Goal: Task Accomplishment & Management: Use online tool/utility

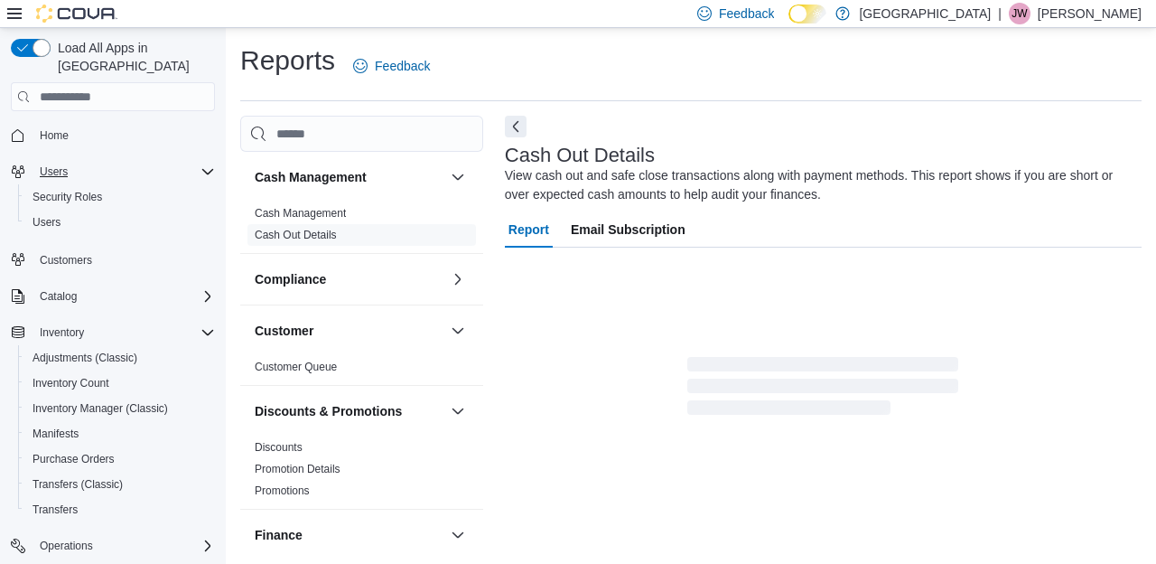
scroll to position [24, 0]
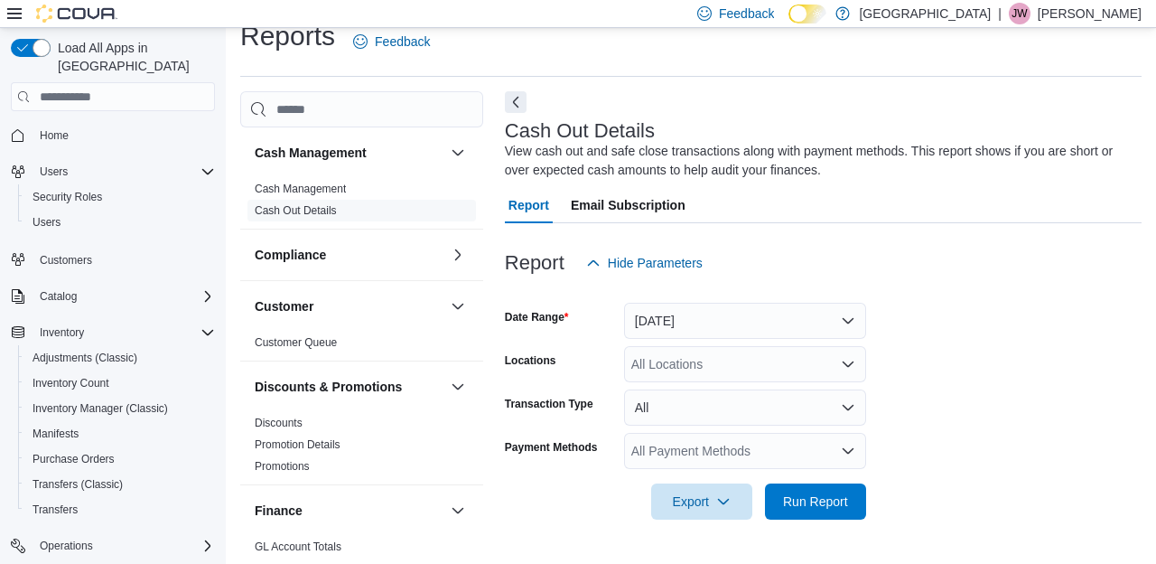
click at [827, 315] on button "[DATE]" at bounding box center [745, 321] width 242 height 36
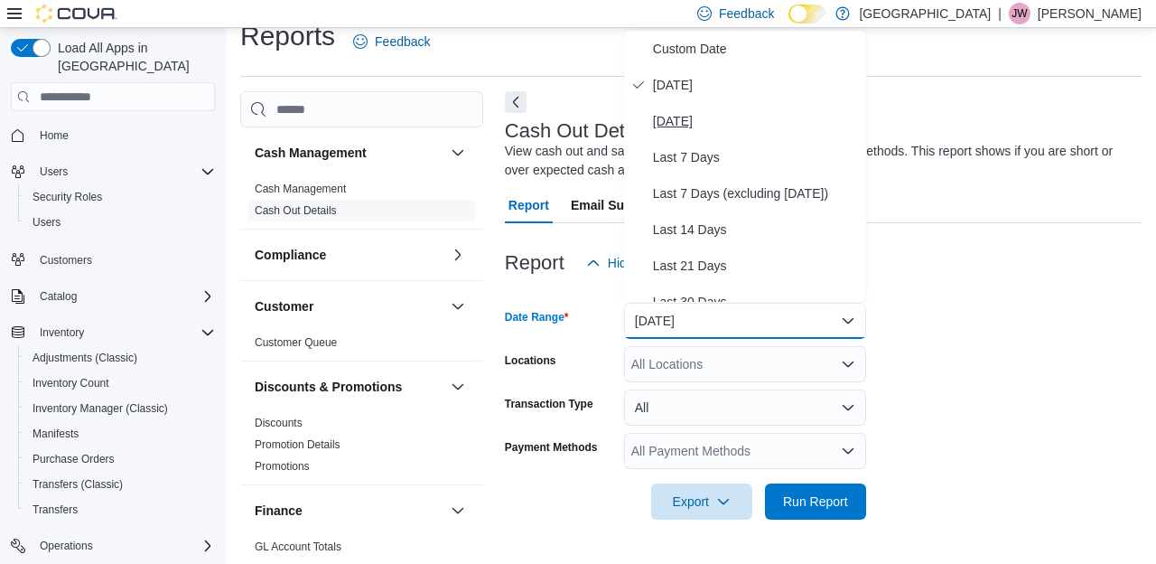
click at [688, 117] on span "[DATE]" at bounding box center [756, 121] width 206 height 22
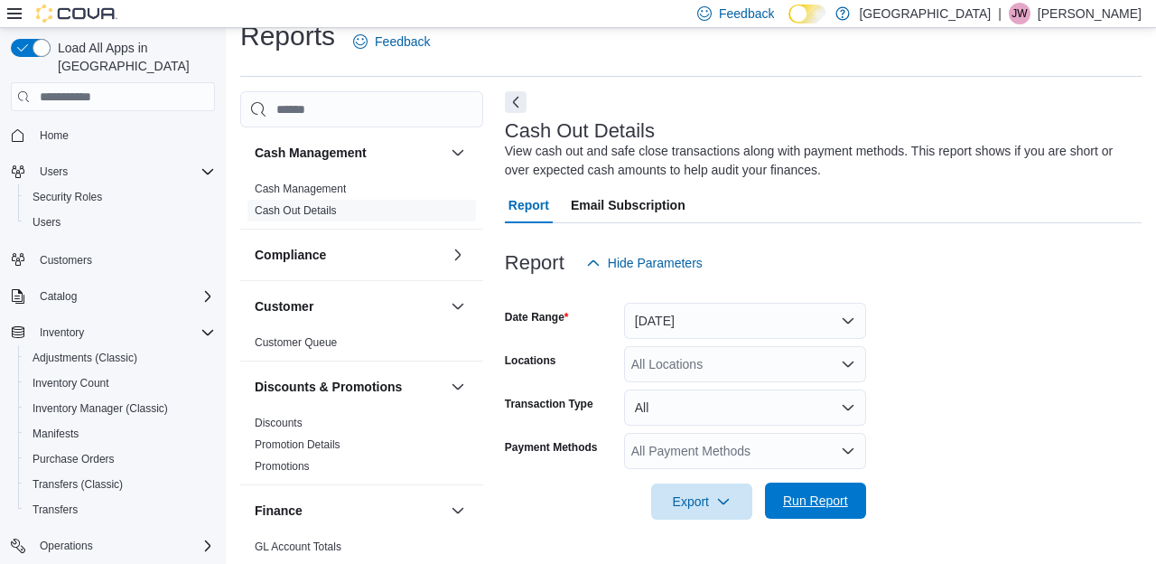
click at [816, 500] on span "Run Report" at bounding box center [815, 500] width 65 height 18
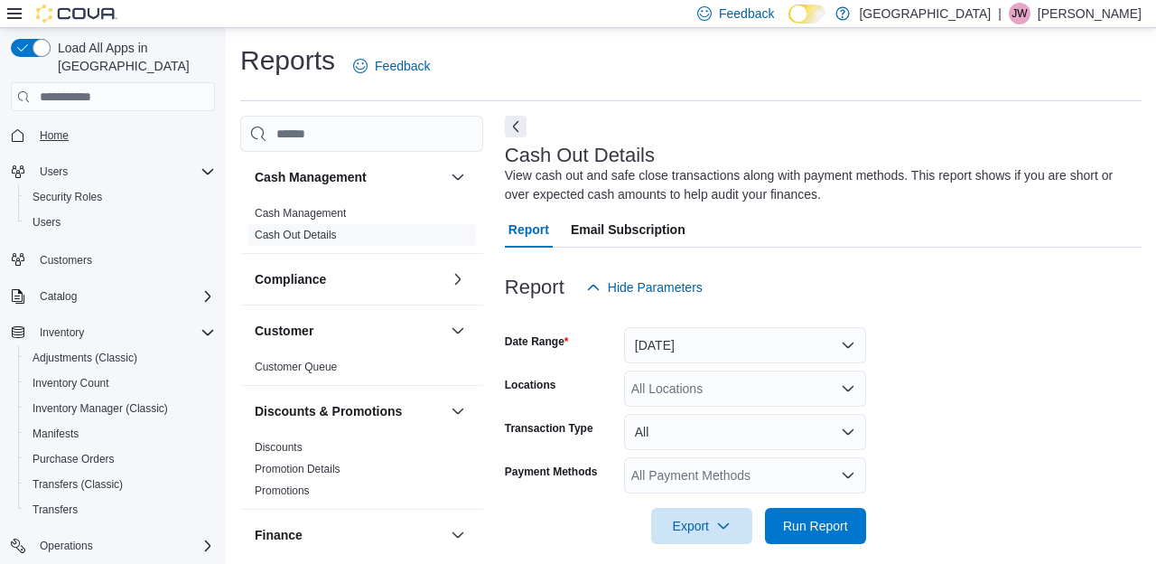
click at [49, 128] on span "Home" at bounding box center [54, 135] width 29 height 14
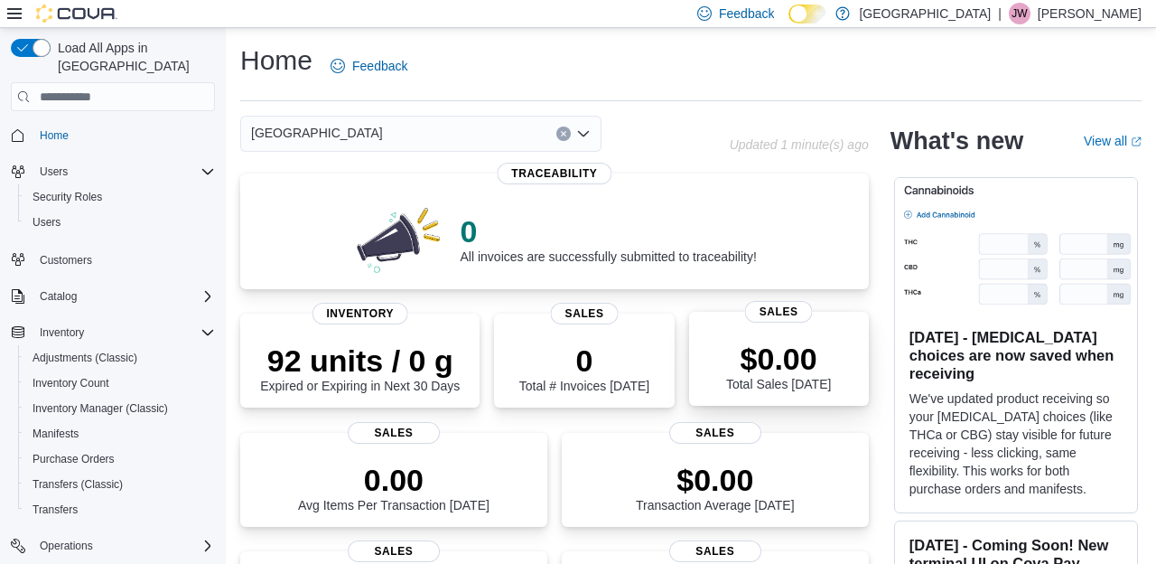
click at [714, 379] on div "$0.00 Total Sales Today" at bounding box center [779, 362] width 151 height 58
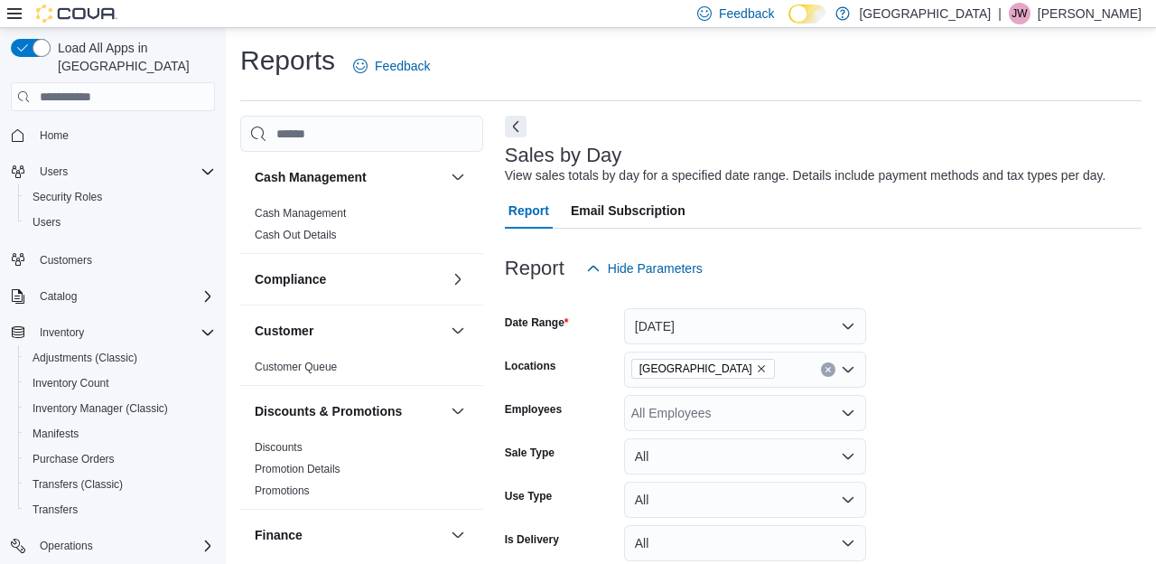
scroll to position [41, 0]
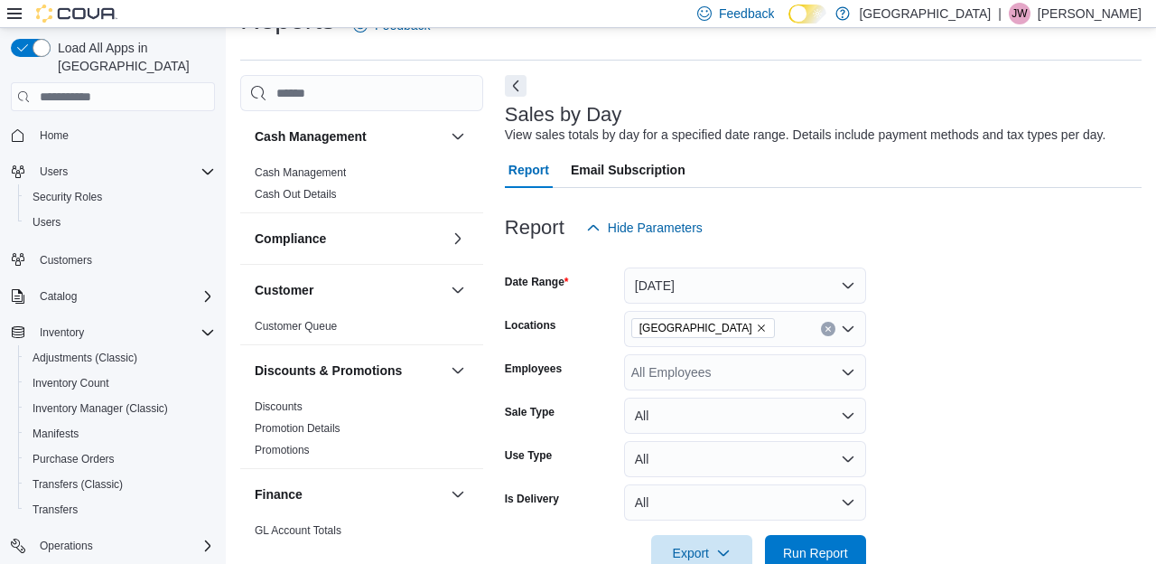
click at [753, 284] on button "[DATE]" at bounding box center [745, 285] width 242 height 36
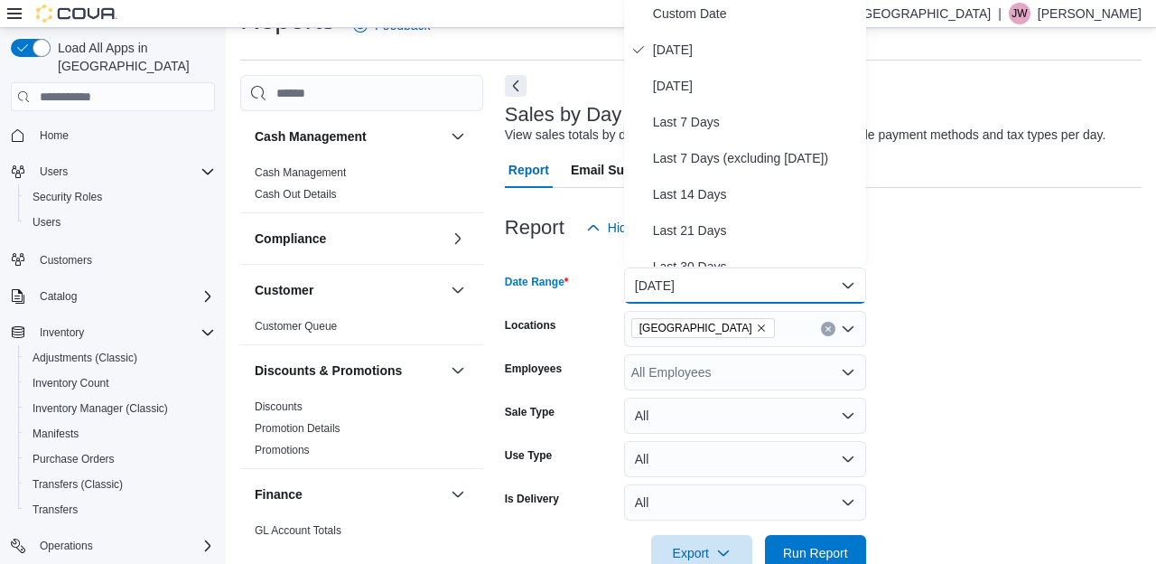
scroll to position [36, 0]
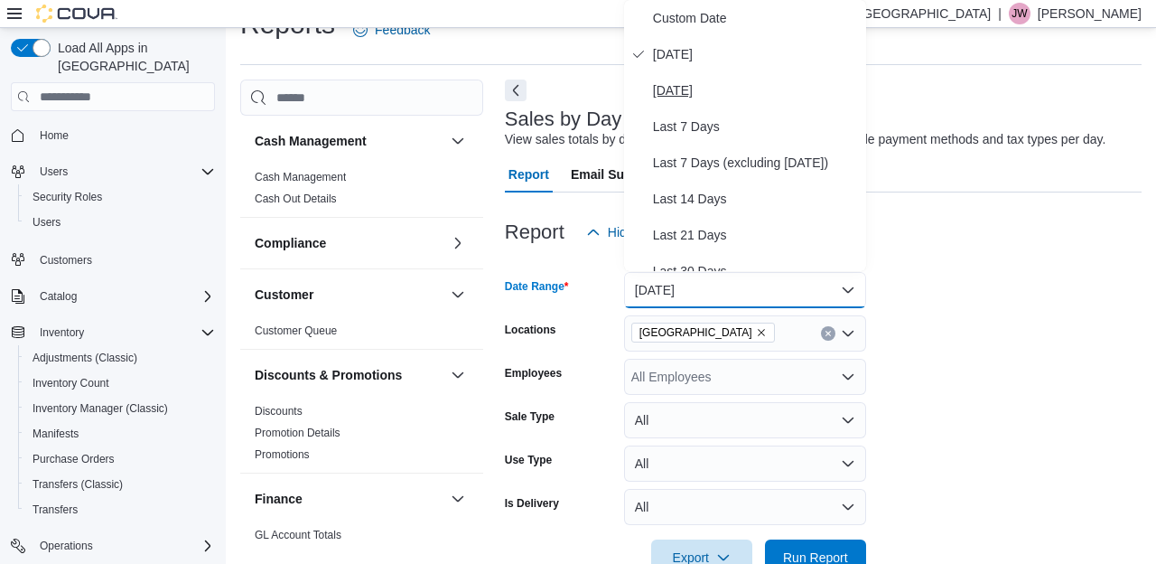
click at [692, 88] on span "[DATE]" at bounding box center [756, 90] width 206 height 22
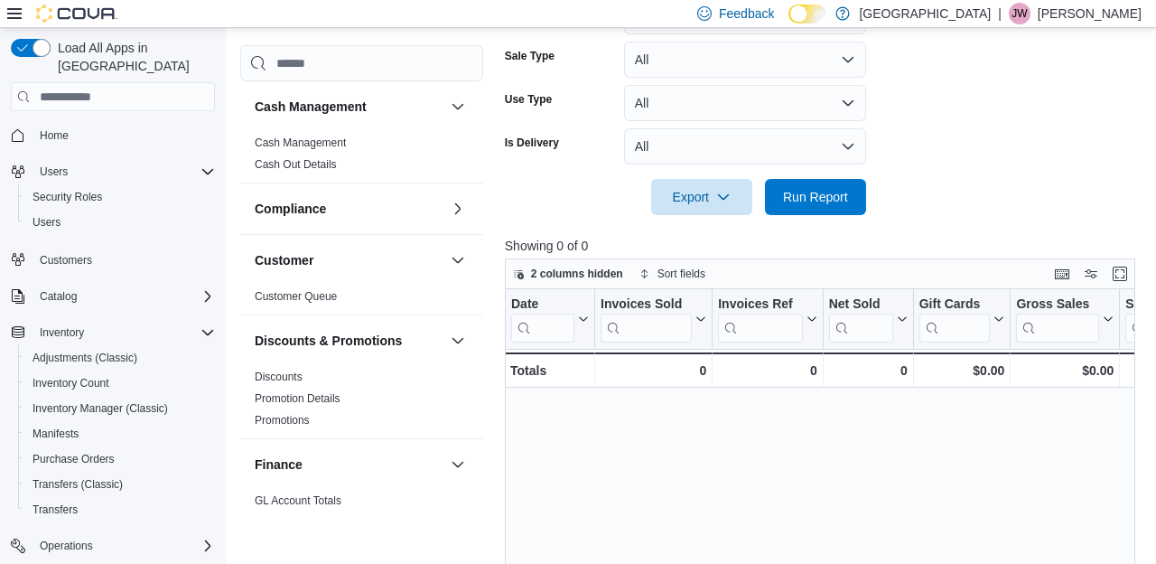
scroll to position [444, 0]
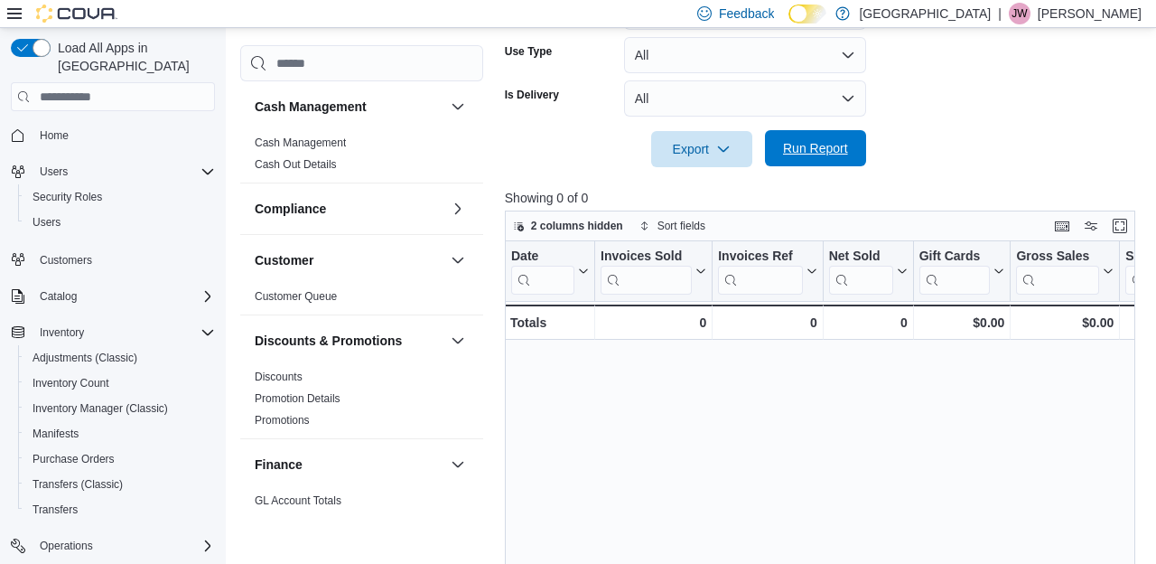
click at [827, 158] on span "Run Report" at bounding box center [815, 148] width 79 height 36
